Goal: Find specific page/section: Find specific page/section

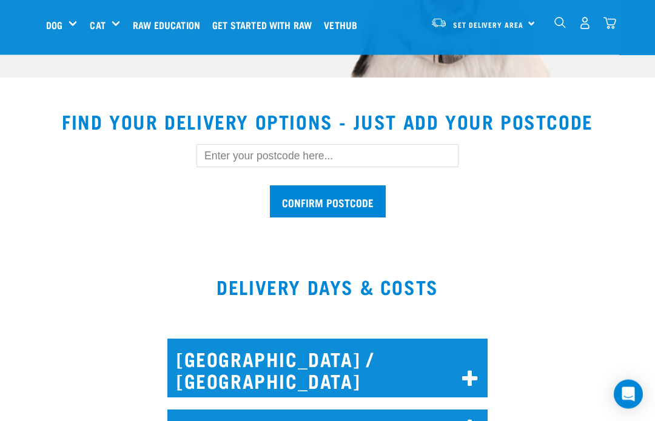
click at [401, 153] on input "text" at bounding box center [327, 156] width 262 height 23
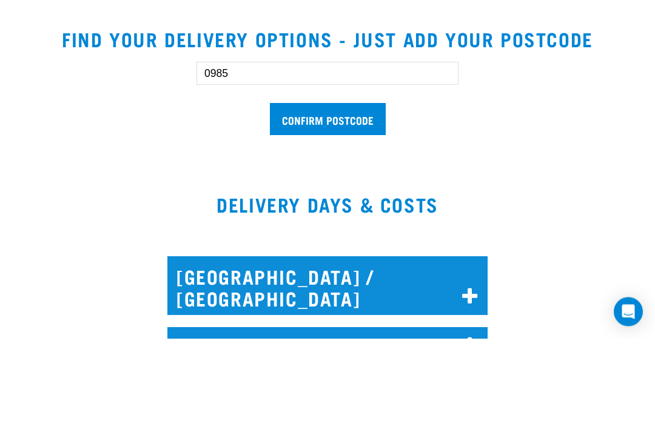
type input "0985"
click at [330, 186] on input "Confirm postcode" at bounding box center [328, 202] width 116 height 32
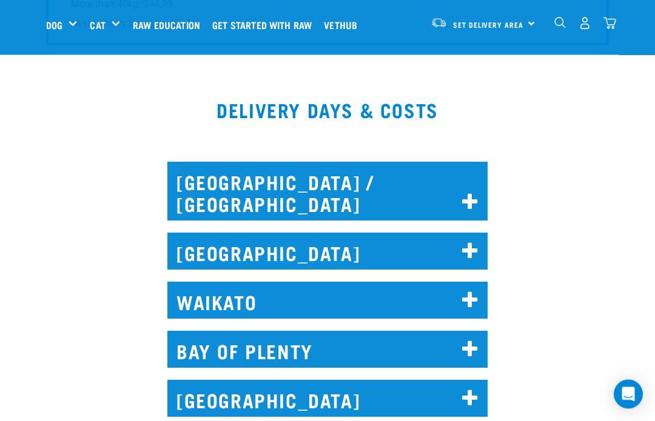
scroll to position [978, 0]
click at [457, 179] on h2 "NORTH AUCKLAND / WHANGAREI" at bounding box center [327, 191] width 320 height 59
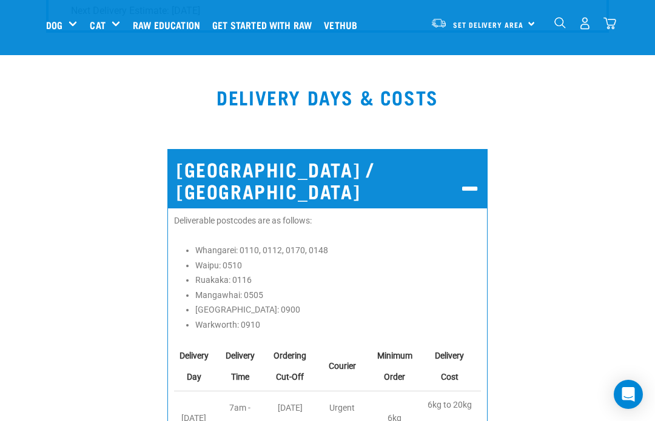
scroll to position [990, 0]
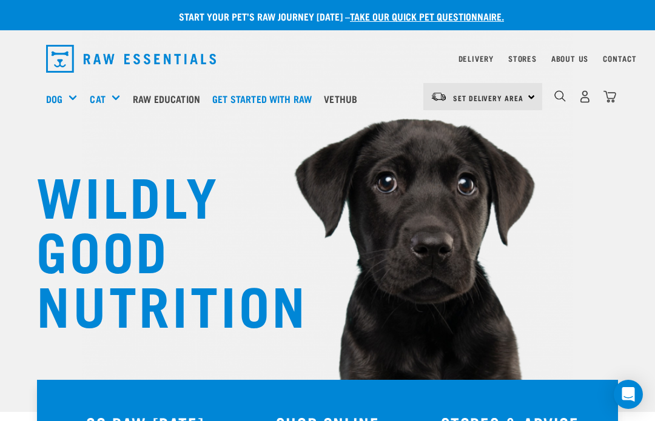
click at [478, 58] on link "Delivery" at bounding box center [475, 58] width 35 height 4
click at [475, 58] on link "Delivery" at bounding box center [475, 58] width 35 height 4
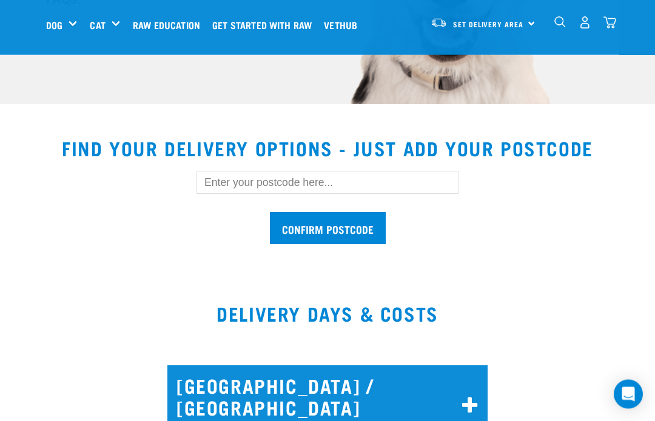
scroll to position [289, 0]
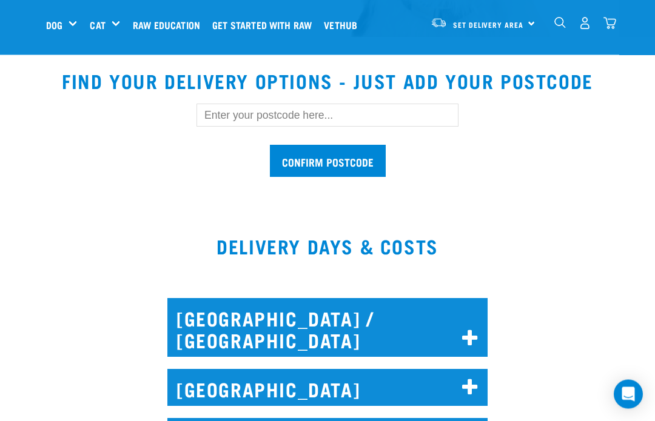
click at [450, 389] on h2 "[GEOGRAPHIC_DATA]" at bounding box center [327, 388] width 320 height 37
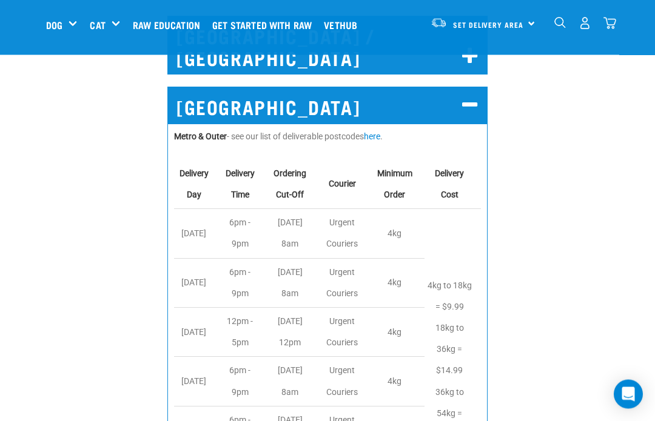
scroll to position [638, 0]
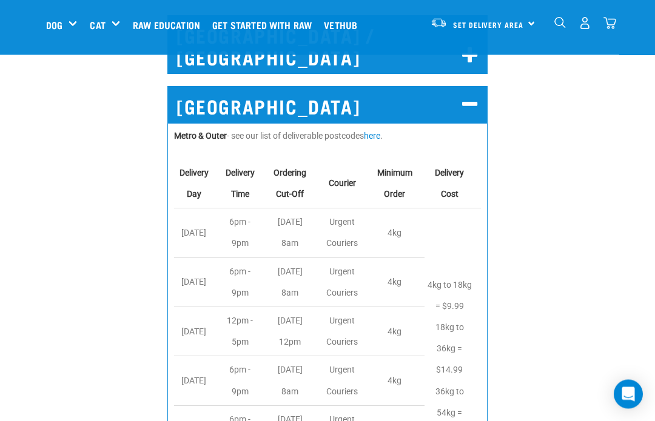
click at [380, 132] on link "here" at bounding box center [372, 137] width 16 height 10
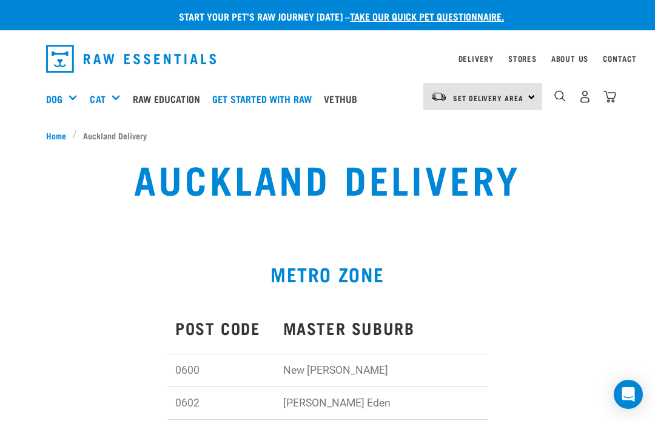
click at [527, 101] on div "Set Delivery Area [GEOGRAPHIC_DATA]" at bounding box center [482, 96] width 119 height 27
click at [481, 131] on link "[GEOGRAPHIC_DATA]" at bounding box center [481, 131] width 116 height 27
click at [478, 57] on link "Delivery" at bounding box center [475, 58] width 35 height 4
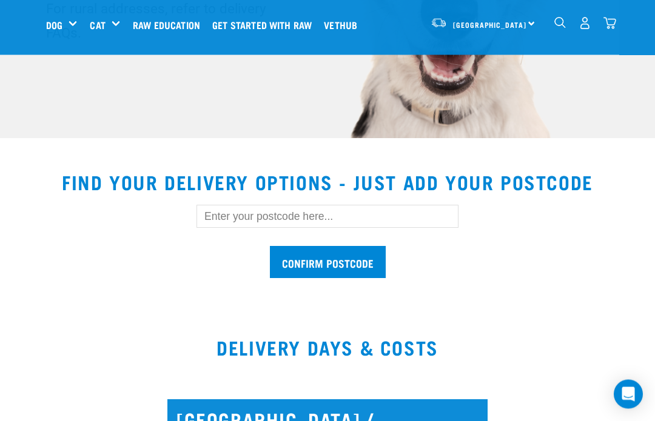
scroll to position [255, 0]
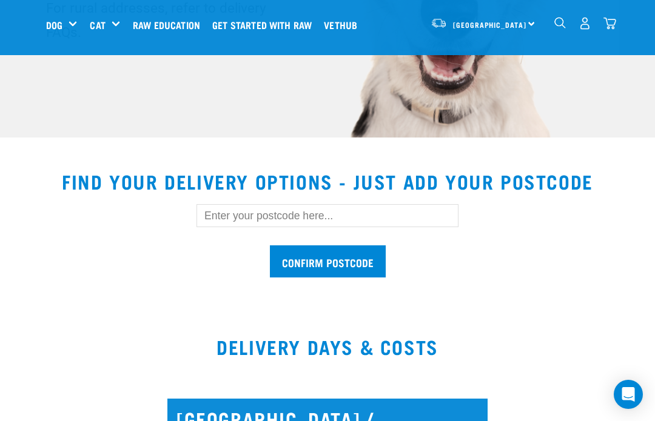
click at [390, 219] on input "text" at bounding box center [327, 215] width 262 height 23
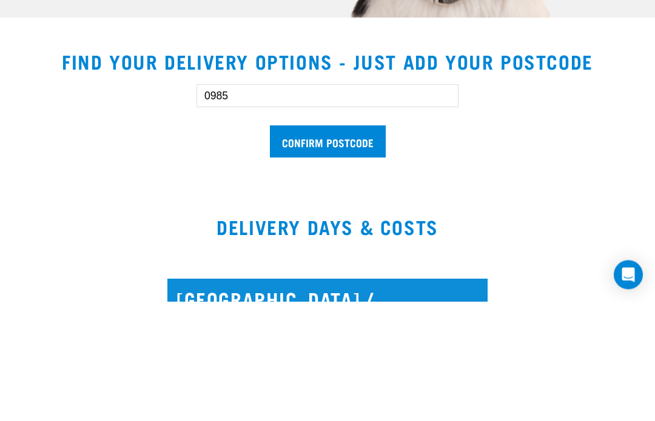
type input "0985"
click at [333, 246] on input "Confirm postcode" at bounding box center [328, 262] width 116 height 32
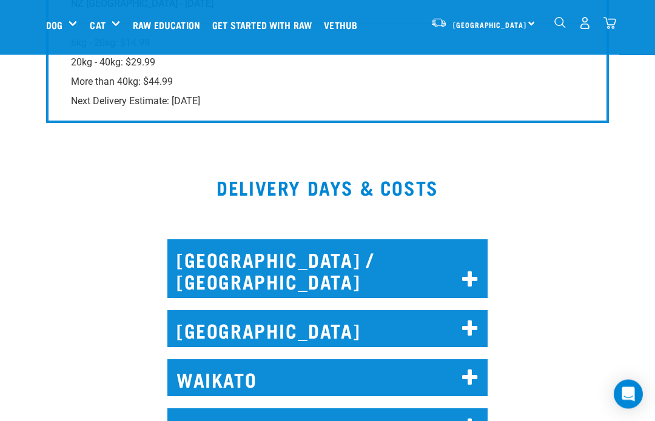
scroll to position [904, 0]
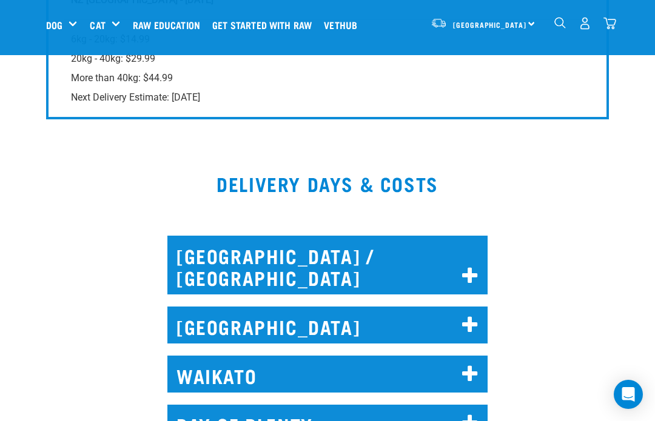
click at [455, 263] on h2 "[GEOGRAPHIC_DATA] / [GEOGRAPHIC_DATA]" at bounding box center [327, 265] width 320 height 59
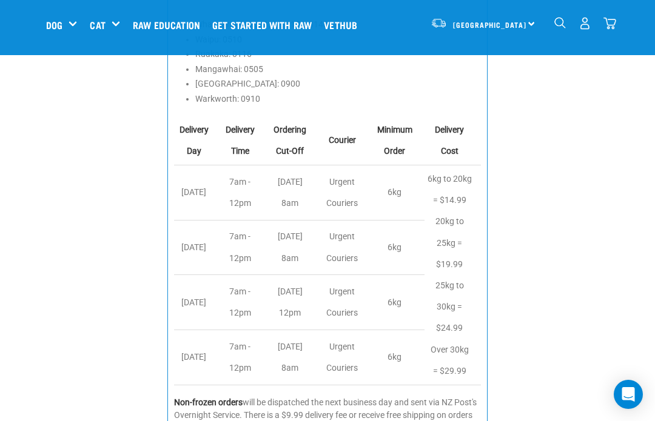
scroll to position [1216, 0]
